Goal: Register for event/course

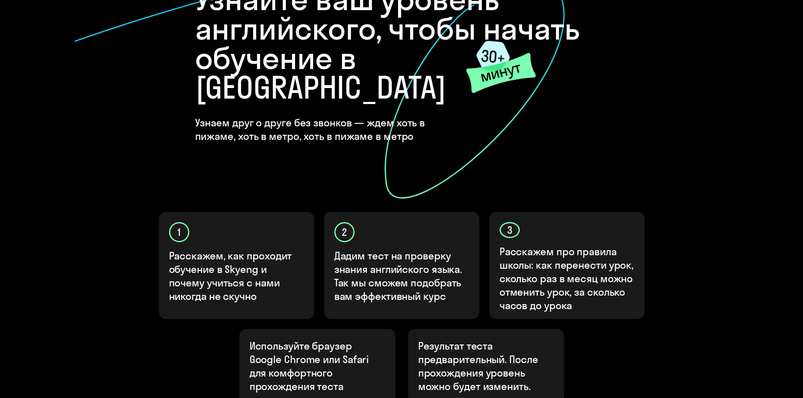
scroll to position [210, 0]
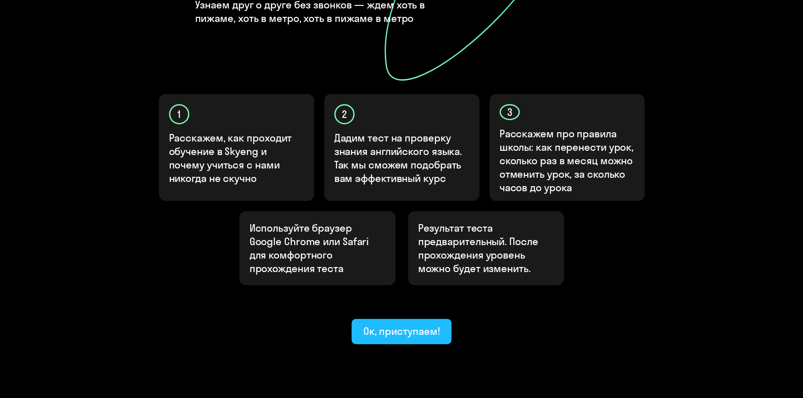
click at [412, 319] on button "Ок, приступаем!" at bounding box center [401, 331] width 100 height 25
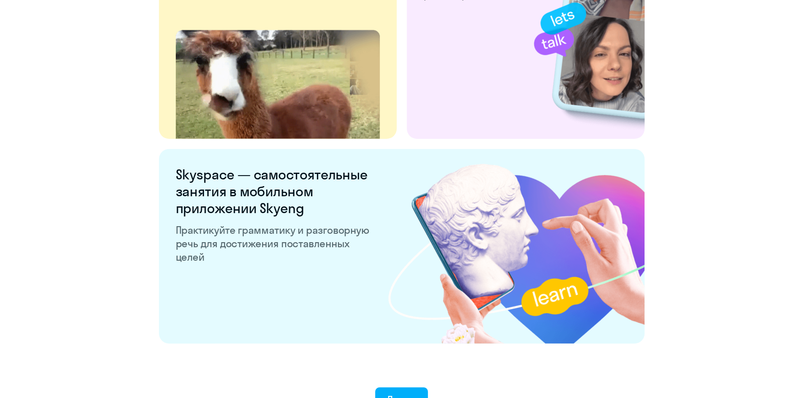
scroll to position [1555, 0]
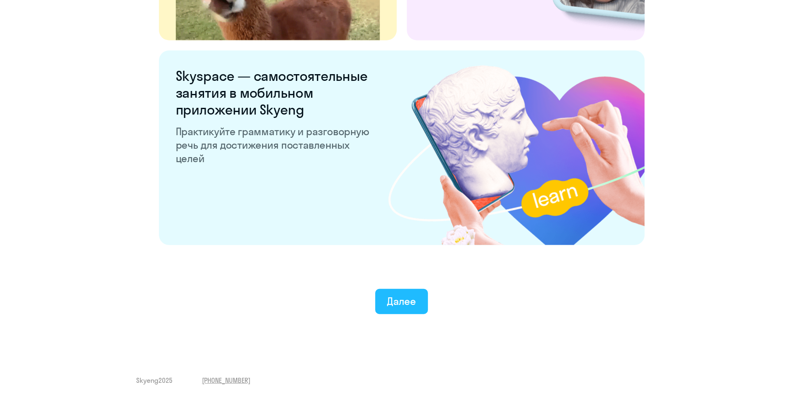
click at [396, 297] on div "Далее" at bounding box center [401, 301] width 29 height 13
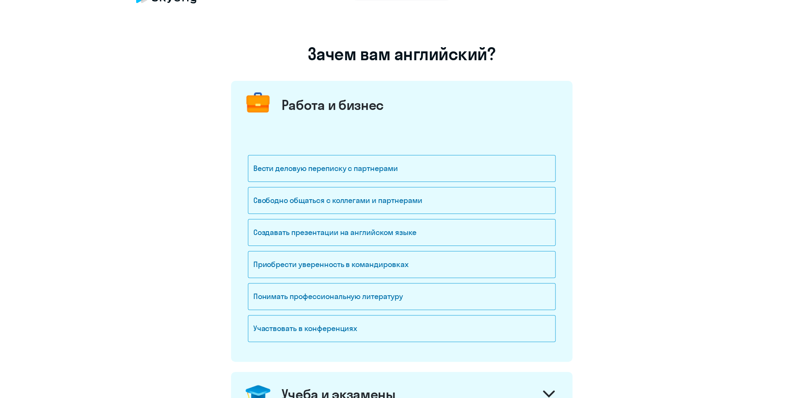
scroll to position [42, 0]
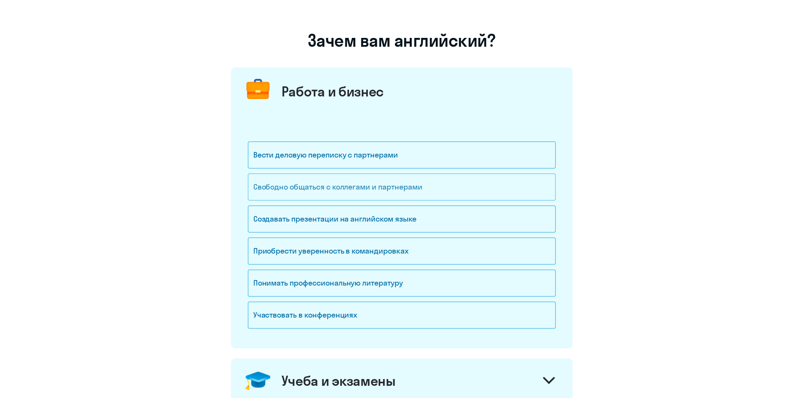
click at [480, 189] on div "Свободно общаться с коллегами и партнерами" at bounding box center [402, 187] width 308 height 27
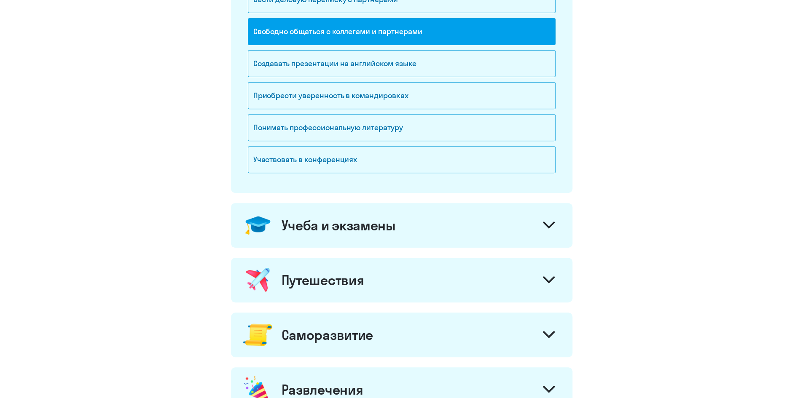
scroll to position [211, 0]
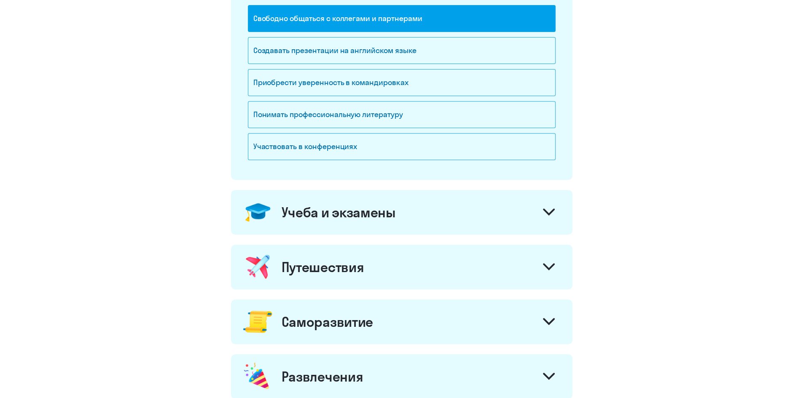
click at [548, 267] on icon at bounding box center [549, 266] width 10 height 5
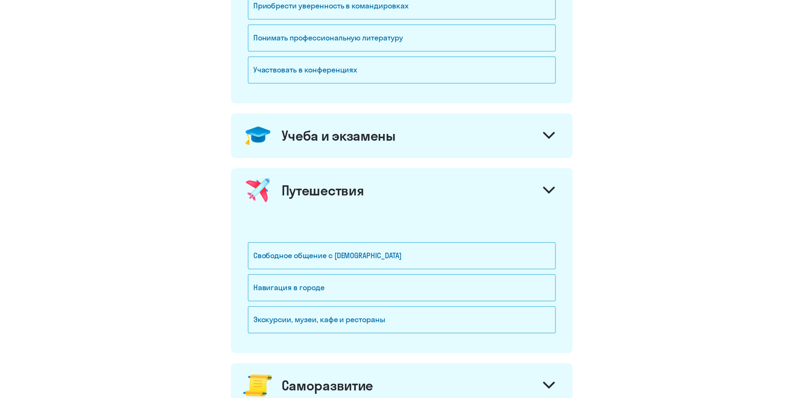
scroll to position [337, 0]
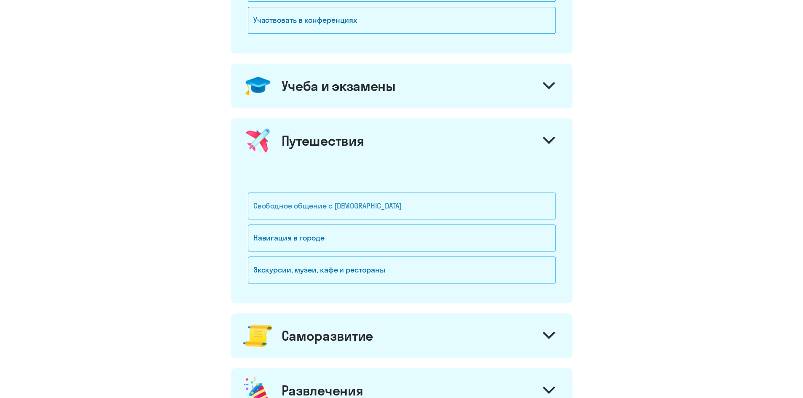
click at [450, 206] on div "Свободное общение с [DEMOGRAPHIC_DATA]" at bounding box center [402, 206] width 308 height 27
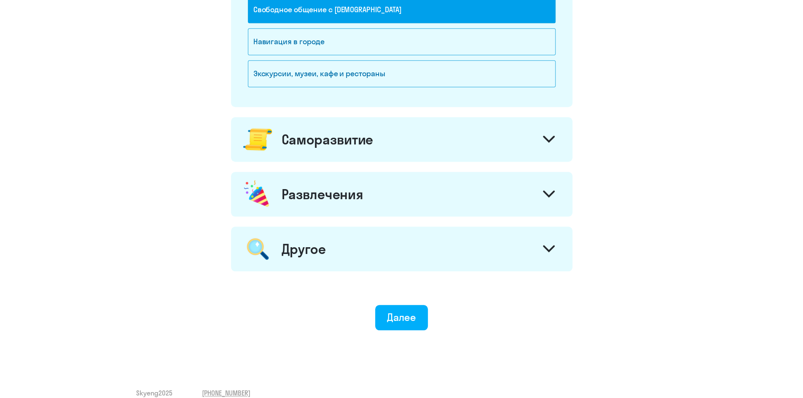
scroll to position [544, 0]
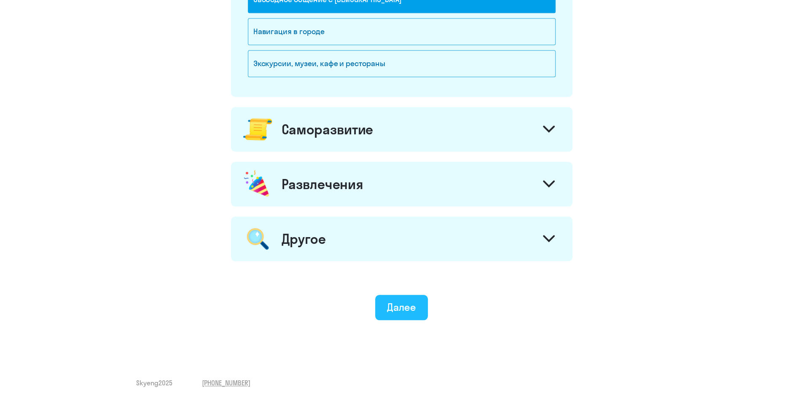
click at [406, 307] on div "Далее" at bounding box center [401, 306] width 29 height 13
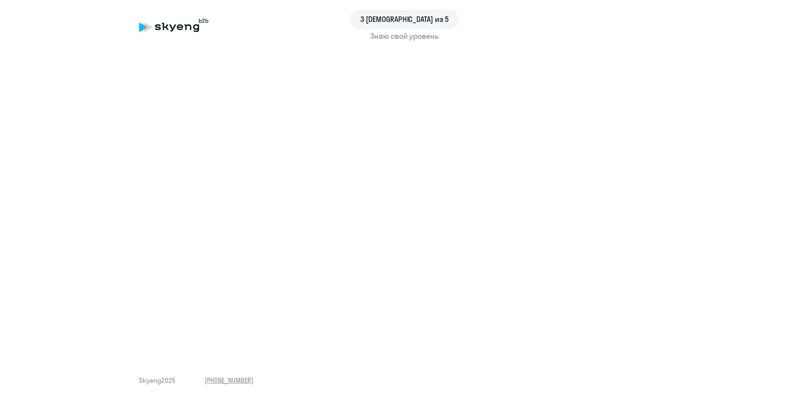
click at [414, 24] on span "3 [DEMOGRAPHIC_DATA] из 5" at bounding box center [404, 19] width 88 height 11
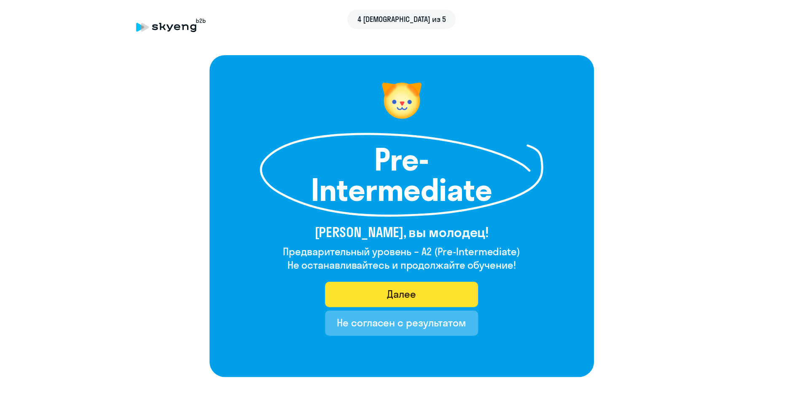
click at [451, 295] on button "Далее" at bounding box center [401, 294] width 153 height 25
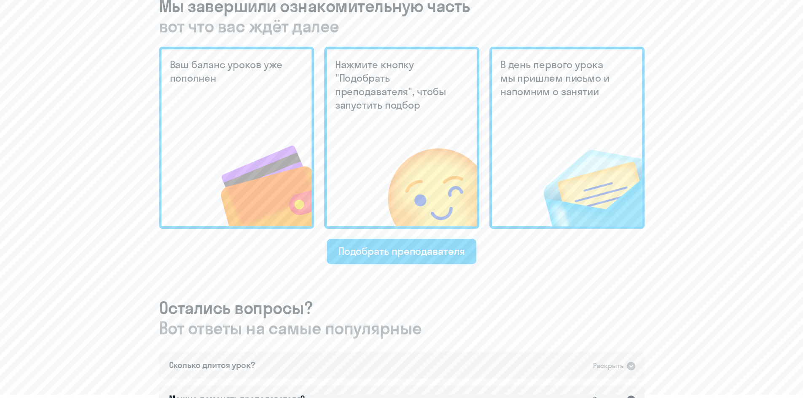
scroll to position [211, 0]
